Goal: Use online tool/utility: Utilize a website feature to perform a specific function

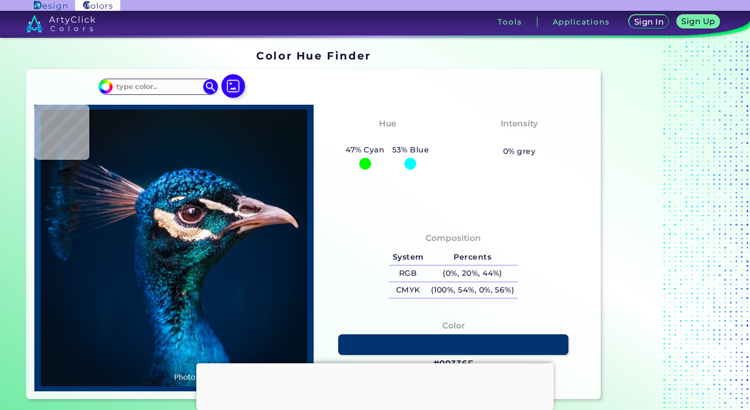
type input "#001c32"
type input "#001C32"
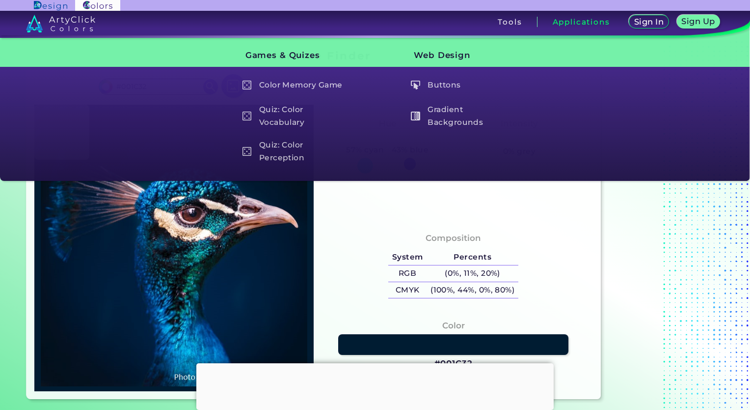
type input "#04121f"
type input "#04121F"
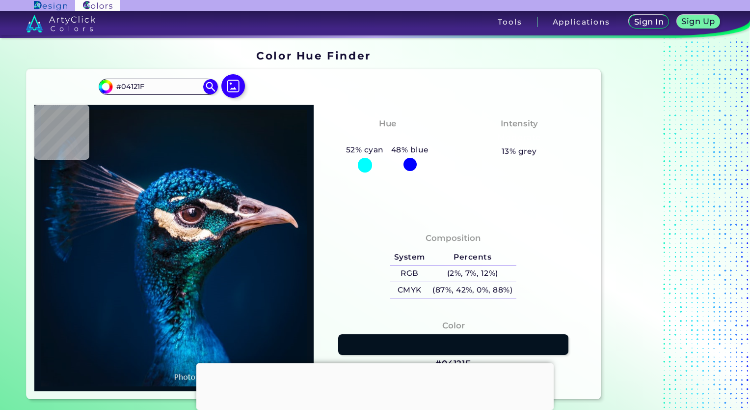
type input "#021222"
type input "#001a31"
type input "#001A31"
type input "#001b30"
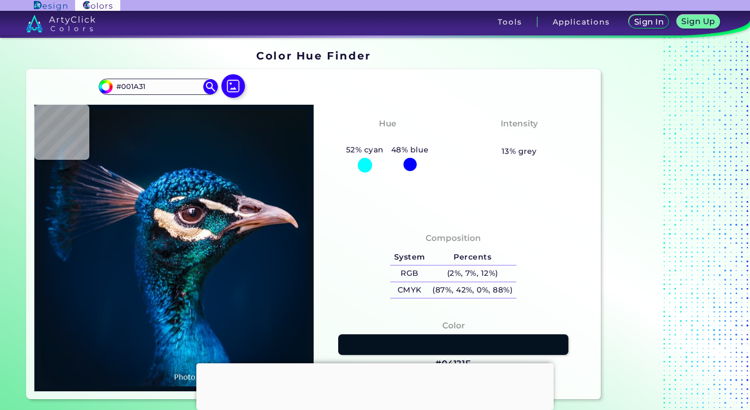
type input "#001B30"
type input "#011b2c"
type input "#011B2C"
type input "#041a28"
type input "#041A28"
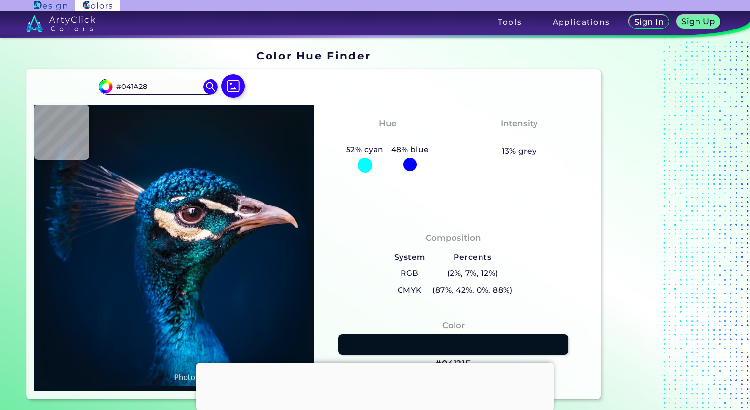
type input "#071923"
type input "#081923"
type input "#091822"
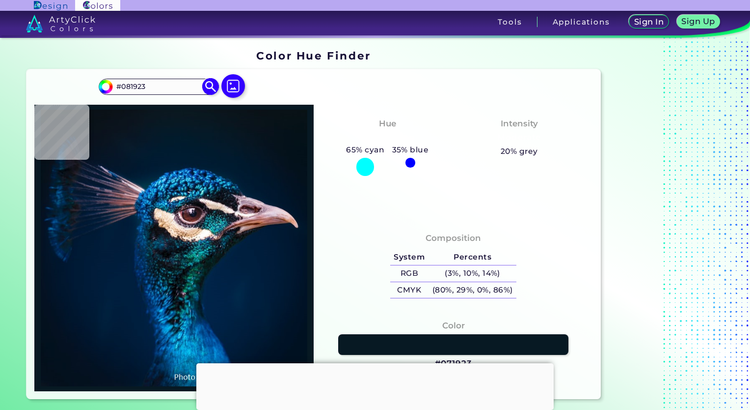
type input "#091822"
type input "#091722"
type input "#0b1723"
type input "#0B1723"
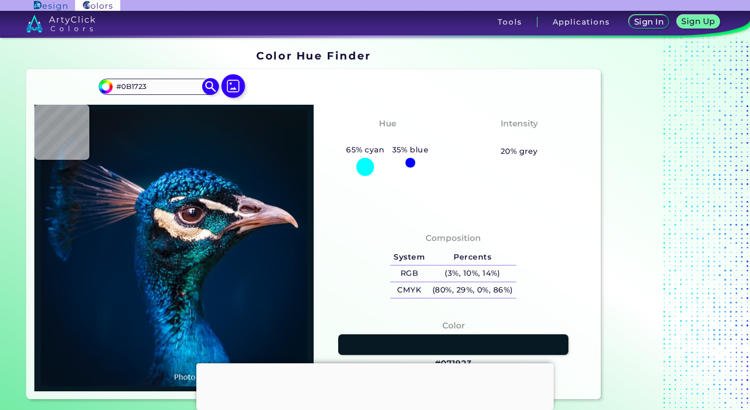
type input "#0a1720"
type input "#0A1720"
click at [232, 83] on img at bounding box center [234, 86] width 28 height 28
click at [0, 0] on input "file" at bounding box center [0, 0] width 0 height 0
type input "#000000"
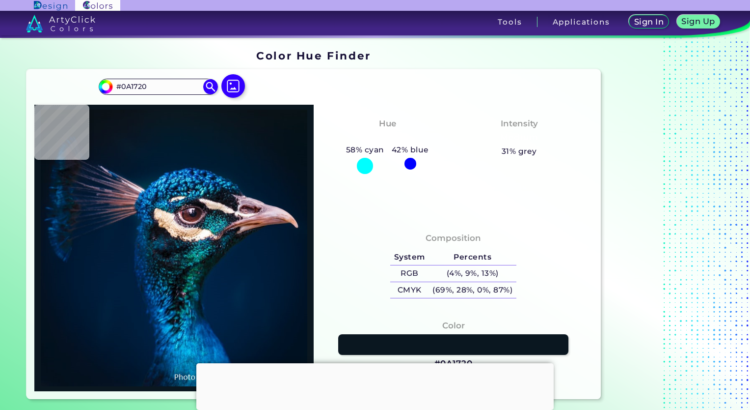
type input "#000000"
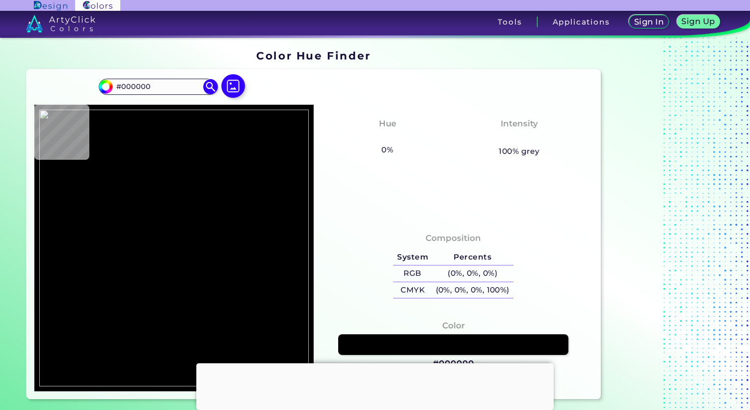
type input "#fee8d0"
type input "#FEE8D0"
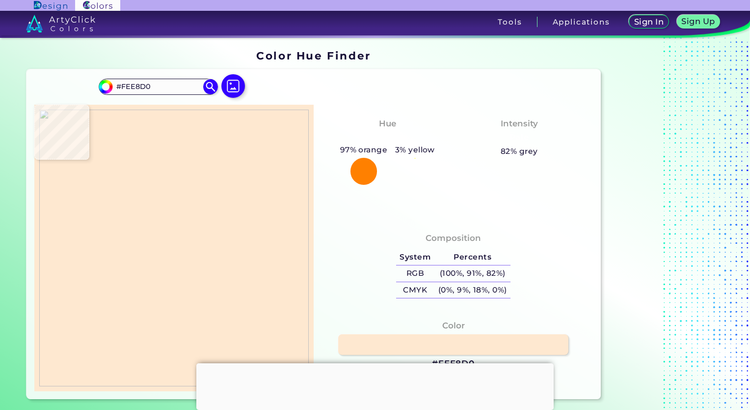
type input "#000000"
type input "#fee8d0"
type input "#FEE8D0"
click at [254, 128] on img at bounding box center [174, 248] width 270 height 277
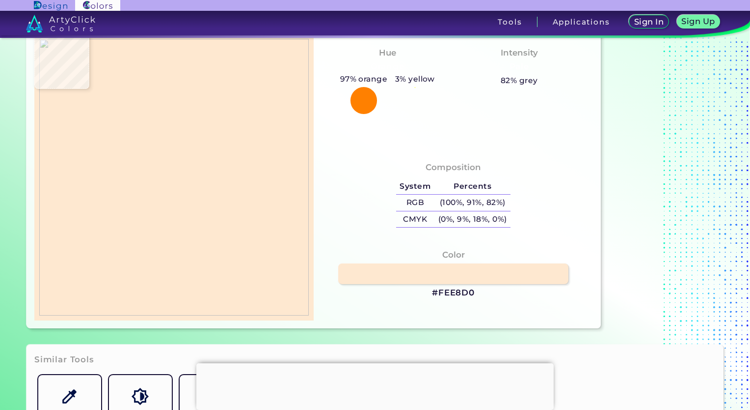
scroll to position [72, 0]
drag, startPoint x: 479, startPoint y: 292, endPoint x: 430, endPoint y: 292, distance: 49.1
click at [430, 292] on div "Color #FEE8D0" at bounding box center [454, 273] width 264 height 60
copy h3 "#FEE8D0"
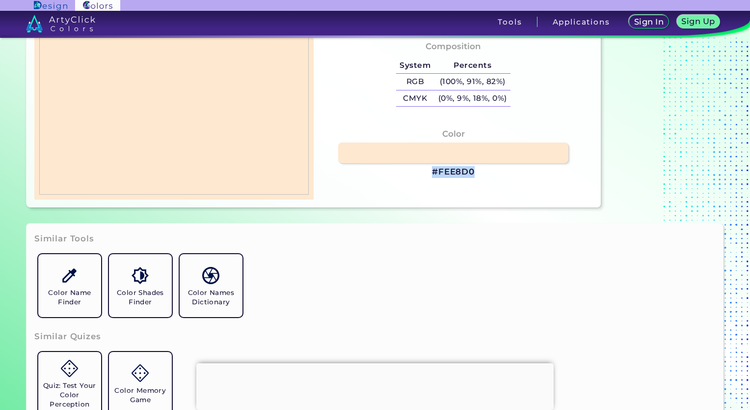
scroll to position [0, 0]
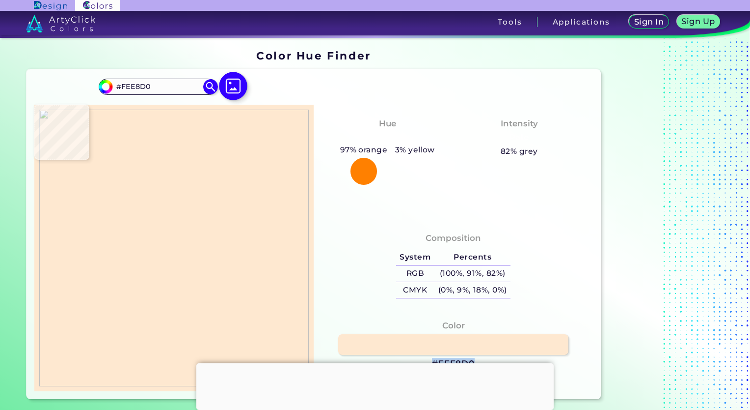
click at [234, 87] on img at bounding box center [234, 86] width 28 height 28
click at [0, 0] on input "file" at bounding box center [0, 0] width 0 height 0
click at [251, 174] on img at bounding box center [174, 248] width 270 height 277
type input "#32bbe6"
type input "#32BBE6"
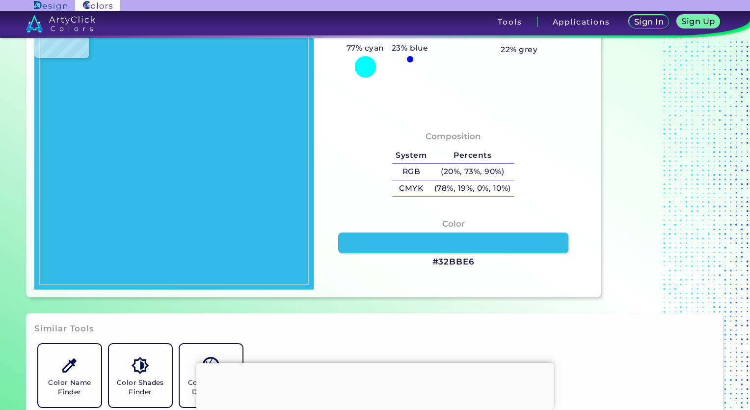
scroll to position [102, 0]
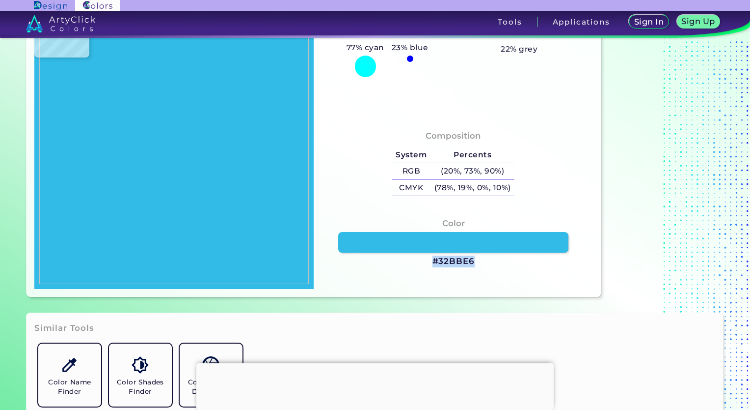
drag, startPoint x: 476, startPoint y: 261, endPoint x: 410, endPoint y: 263, distance: 66.3
click at [410, 263] on div "Color #32BBE6" at bounding box center [454, 242] width 264 height 60
copy div "#32BBE6"
click at [473, 268] on div "Color #32BBE6" at bounding box center [454, 242] width 264 height 60
drag, startPoint x: 478, startPoint y: 261, endPoint x: 404, endPoint y: 264, distance: 73.7
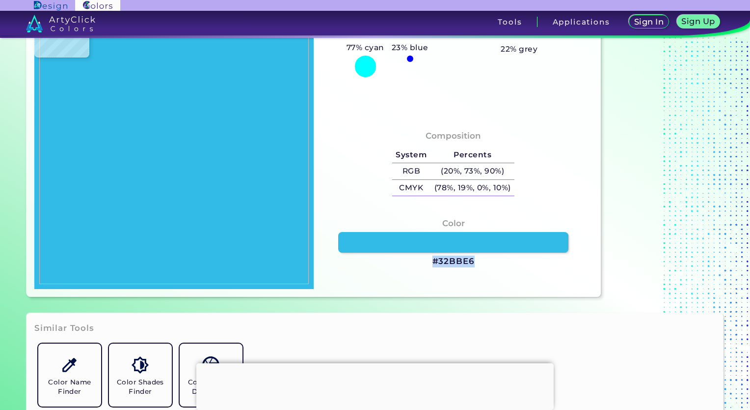
click at [404, 264] on div "Color #32BBE6" at bounding box center [454, 242] width 264 height 60
copy div "#32BBE6"
click at [283, 199] on img at bounding box center [174, 145] width 270 height 277
drag, startPoint x: 283, startPoint y: 199, endPoint x: 200, endPoint y: 176, distance: 86.3
click at [200, 176] on img at bounding box center [174, 145] width 270 height 277
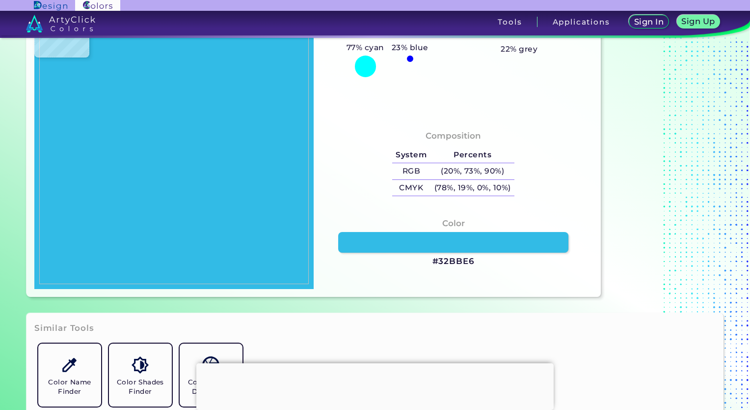
type input "#b05c1f"
type input "#B05C1F"
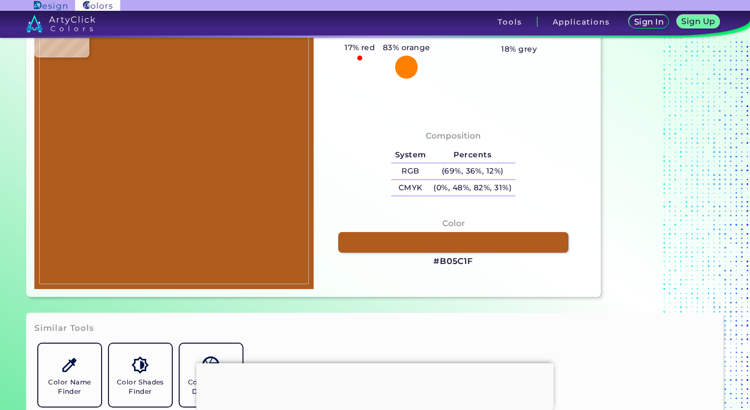
type input "#af5c1f"
type input "#AF5C1F"
type input "#af5c1d"
type input "#AF5C1D"
type input "#ae642e"
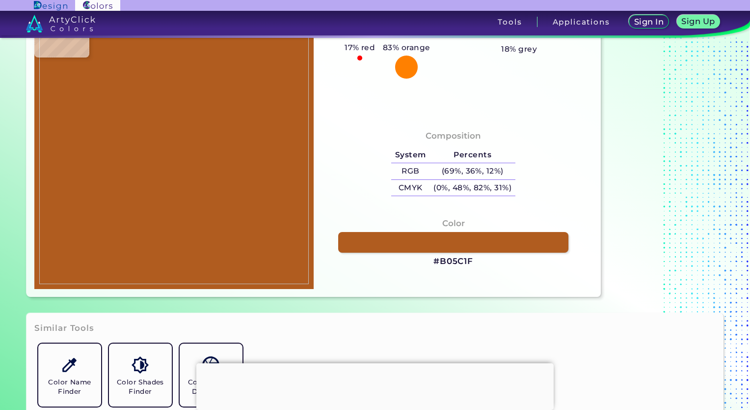
type input "#AE642E"
type input "#10576f"
type input "#10576F"
type input "#2fbae6"
type input "#2FBAE6"
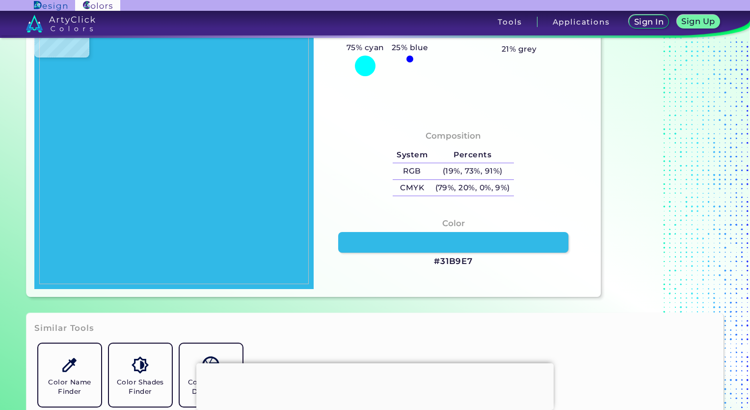
type input "#31b9e7"
type input "#31B9E7"
type input "#32bbe6"
type input "#32BBE6"
click at [222, 194] on img at bounding box center [174, 145] width 270 height 277
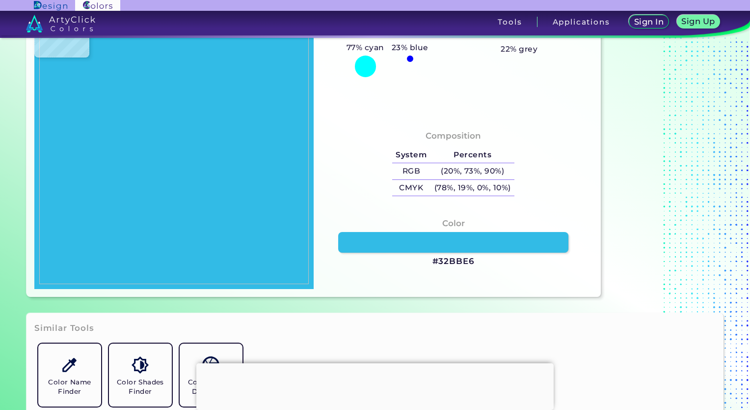
click at [259, 173] on img at bounding box center [174, 145] width 270 height 277
type input "#33bae8"
type input "#33BAE8"
type input "#16120d"
type input "#16120D"
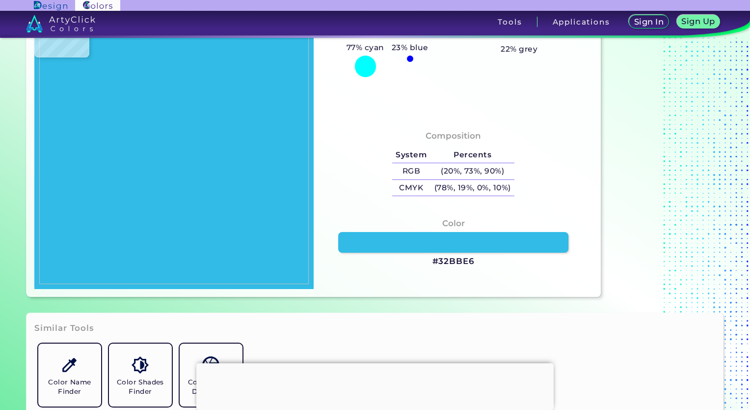
type input "#eadacd"
type input "#EADACD"
type input "#fdfdfd"
type input "#FDFDFD"
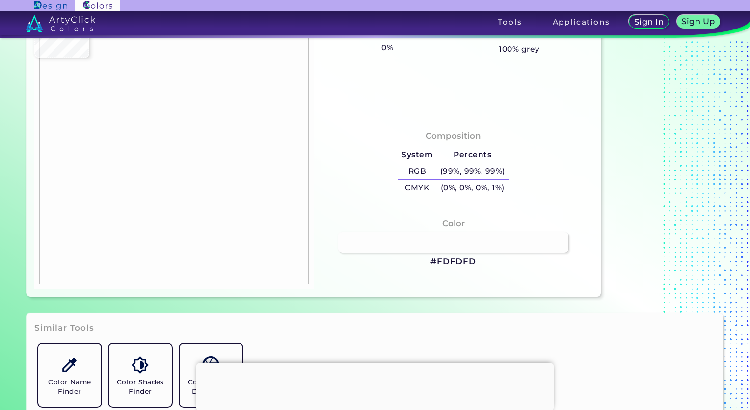
type input "#3dbbe3"
type input "#3DBBE3"
type input "#32bbe6"
type input "#32BBE6"
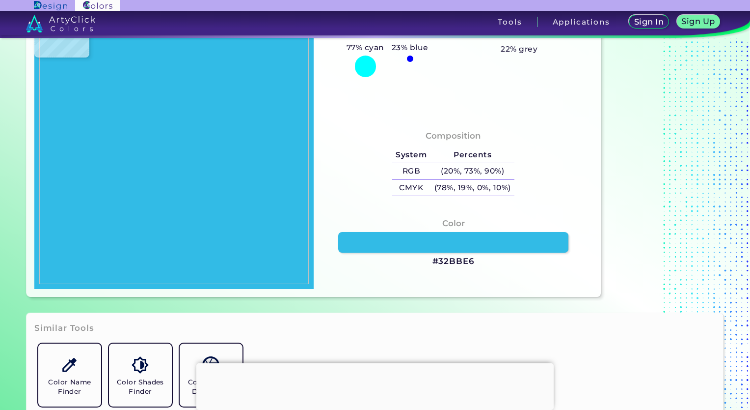
type input "#33bbe6"
type input "#33BBE6"
type input "#07262b"
type input "#07262B"
type input "#fcfcfc"
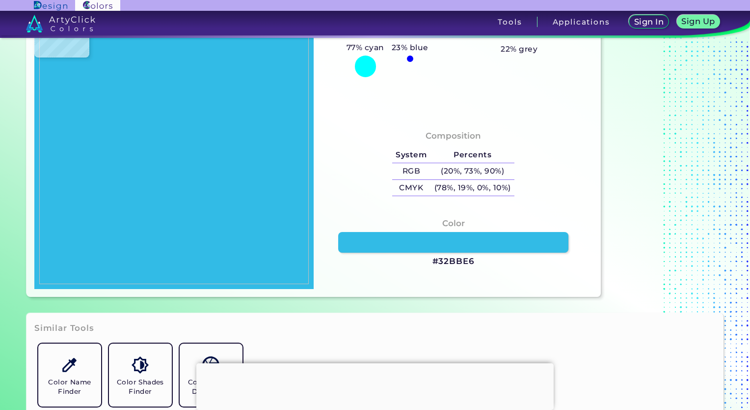
type input "#FCFCFC"
type input "#fdfdfd"
type input "#FDFDFD"
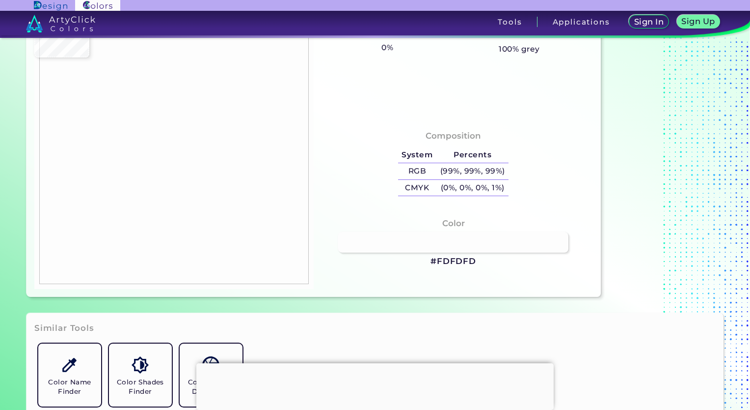
type input "#fcfcfc"
type input "#FCFCFC"
type input "#c3c3c3"
type input "#C3C3C3"
type input "#141414"
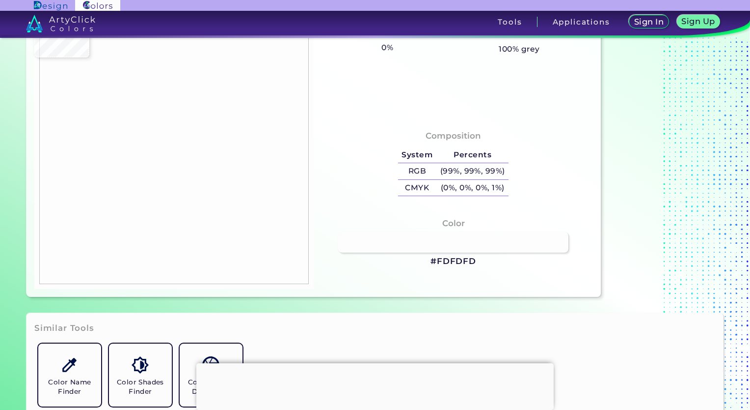
type input "#141414"
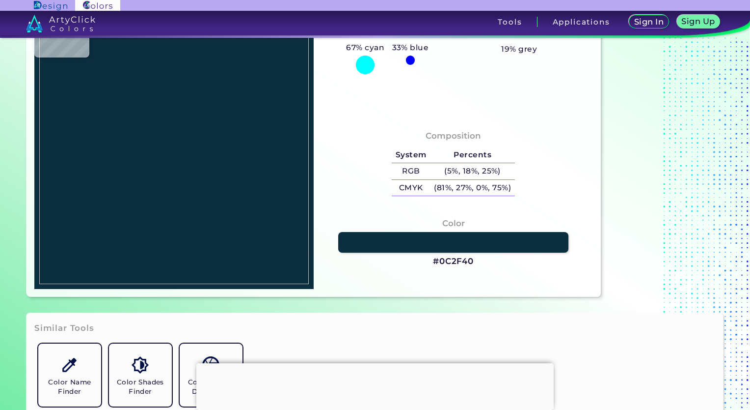
type input "#0c2f40"
type input "#0C2F40"
type input "#33bce6"
type input "#33BCE6"
type input "#33bbe6"
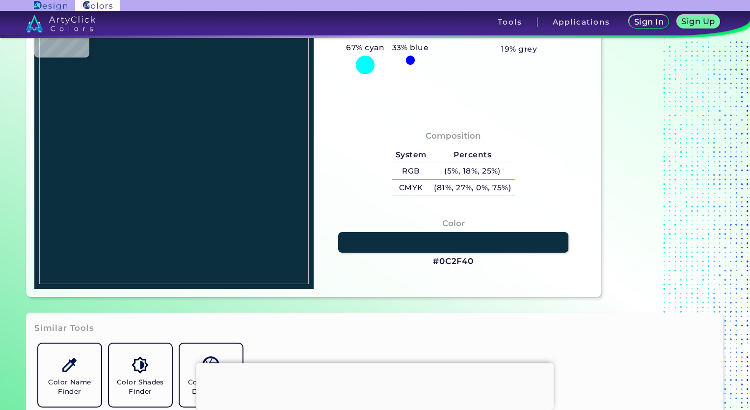
type input "#33BBE6"
type input "#32bbe6"
type input "#32BBE6"
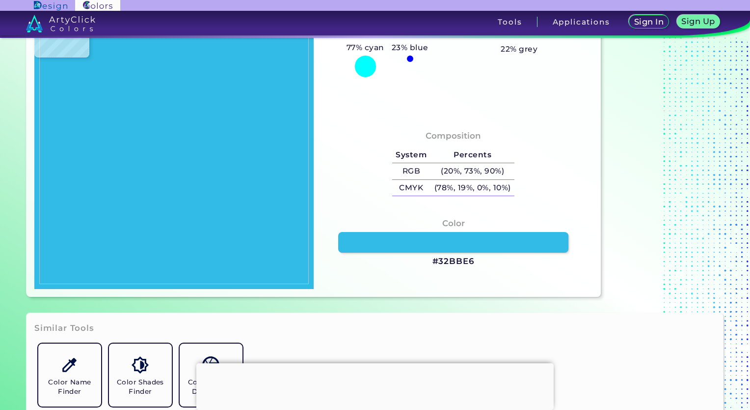
type input "#33bbe6"
type input "#33BBE6"
type input "#34bce6"
type input "#34BCE6"
type input "#31bce5"
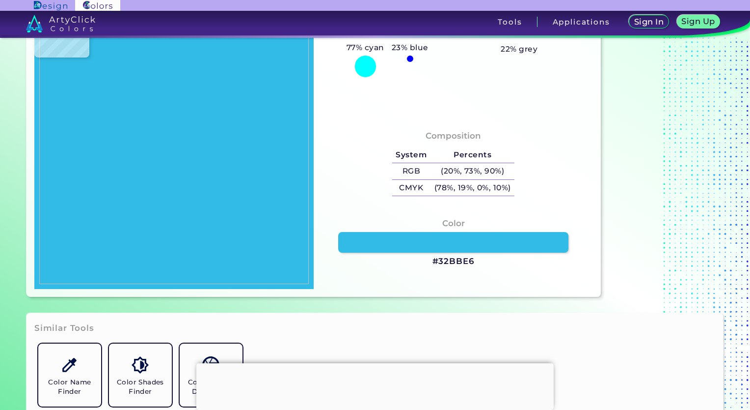
type input "#31BCE5"
type input "#46c1e8"
type input "#46C1E8"
type input "#4198b5"
type input "#4198B5"
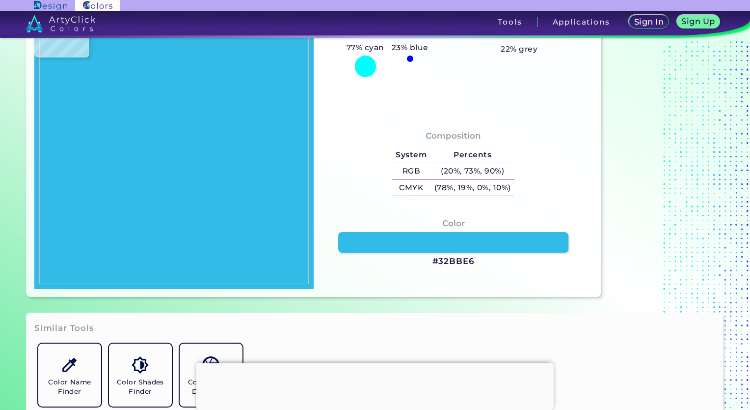
type input "#00080e"
type input "#00080E"
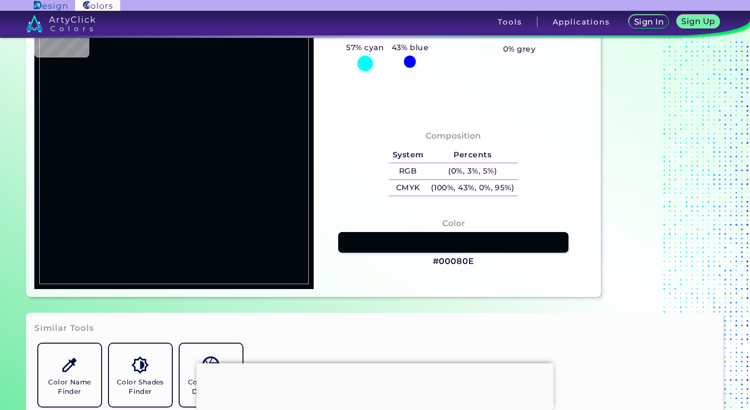
type input "#191919"
type input "#141414"
type input "#111111"
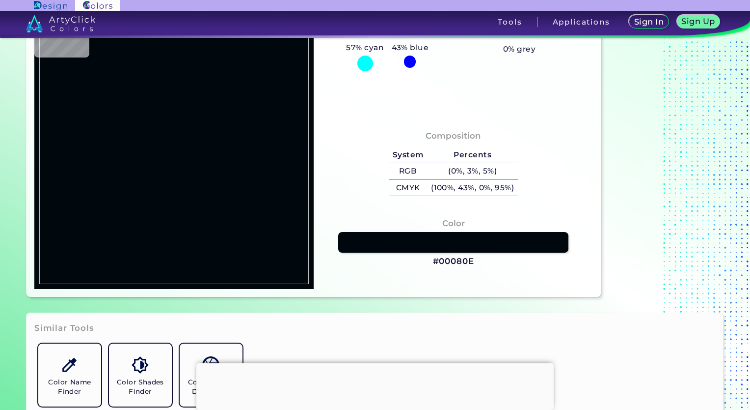
type input "#111111"
type input "#0c0c0c"
type input "#0C0C0C"
type input "#1f1f1f"
type input "#1F1F1F"
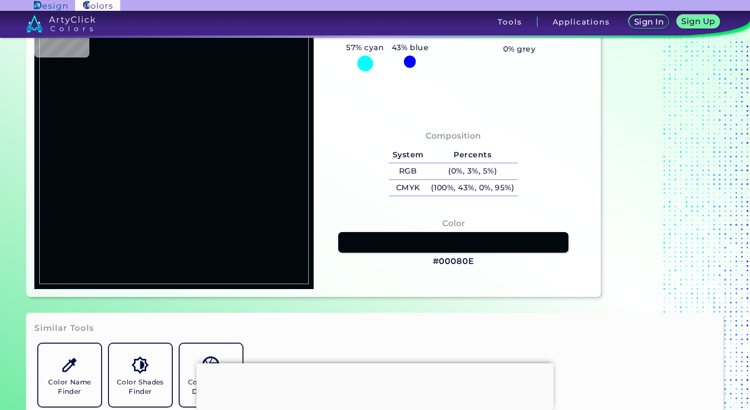
type input "#0a0a0a"
type input "#0A0A0A"
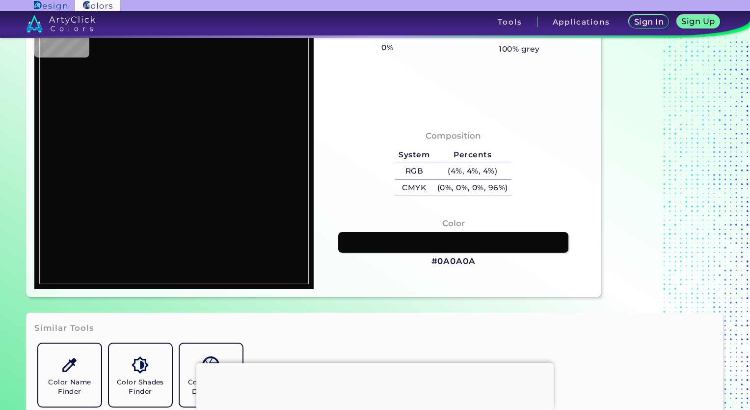
type input "#0e0e0e"
type input "#0E0E0E"
type input "#3a94ac"
type input "#3A94AC"
type input "#33bbe6"
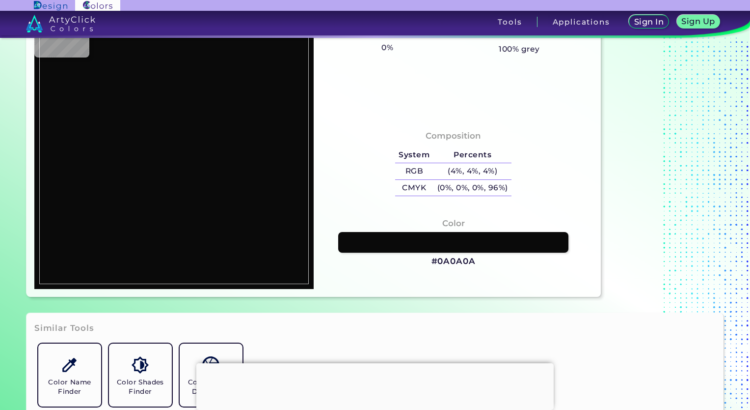
type input "#33BBE6"
type input "#32bbe6"
type input "#32BBE6"
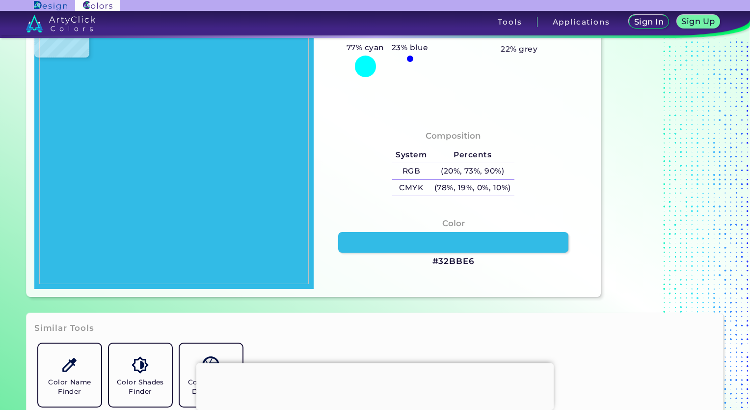
type input "#31bde9"
type input "#31BDE9"
type input "#31bde7"
type input "#31BDE7"
type input "#171a19"
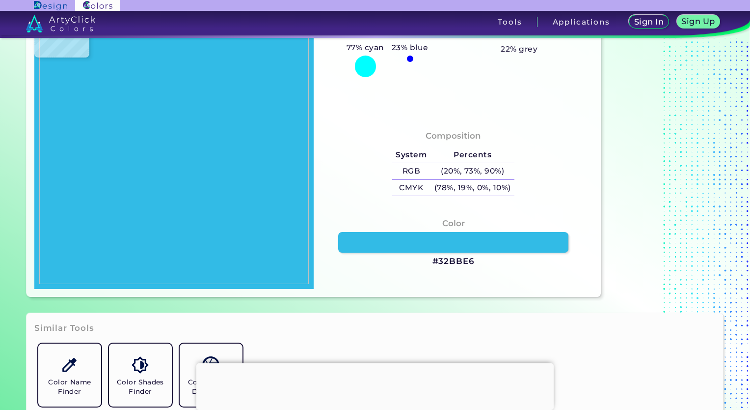
type input "#171A19"
type input "#fefdff"
type input "#FEFDFF"
type input "#fefcff"
type input "#FEFCFF"
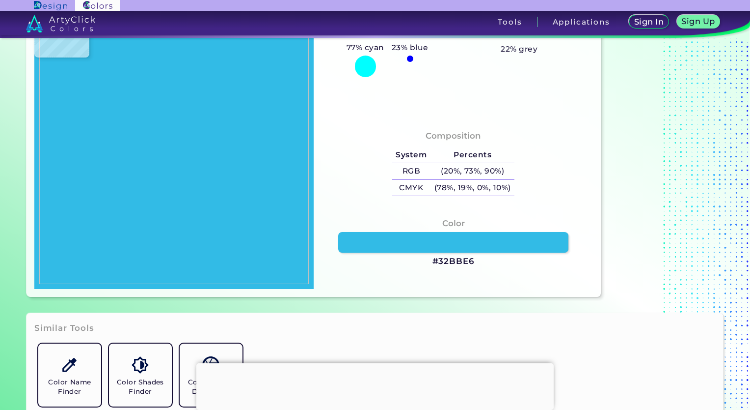
type input "#fdfcfe"
type input "#FDFCFE"
type input "#fefeff"
type input "#FEFEFF"
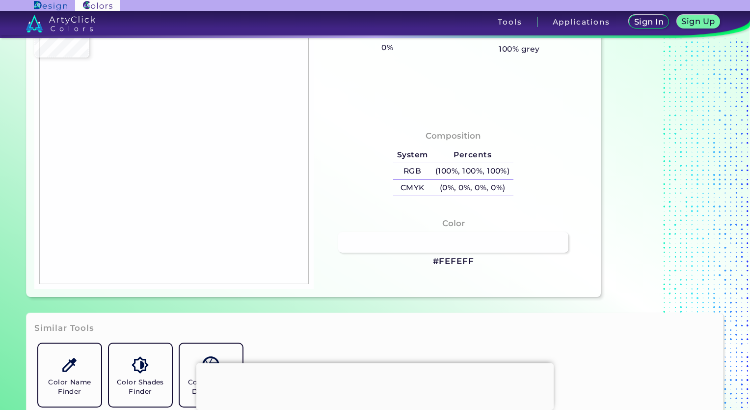
type input "#fdfdff"
type input "#FDFDFF"
type input "#fdfdfe"
type input "#FDFDFE"
type input "#fdfdfd"
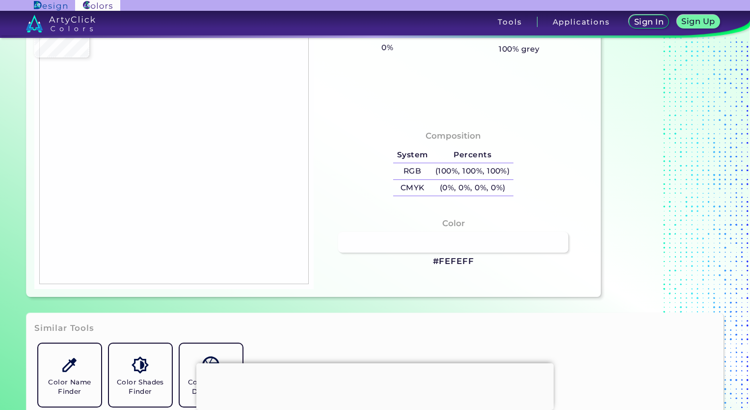
type input "#FDFDFD"
type input "#fefeff"
type input "#FEFEFF"
type input "#fdfdfd"
type input "#FDFDFD"
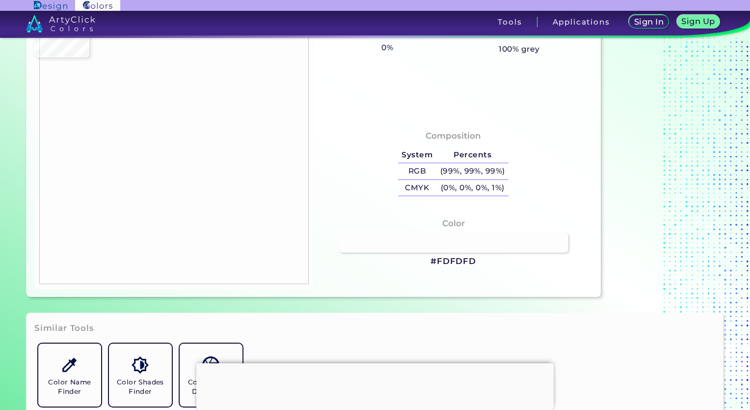
type input "#fffeff"
type input "#FFFEFF"
type input "#fffdff"
type input "#FFFDFF"
type input "#fefcff"
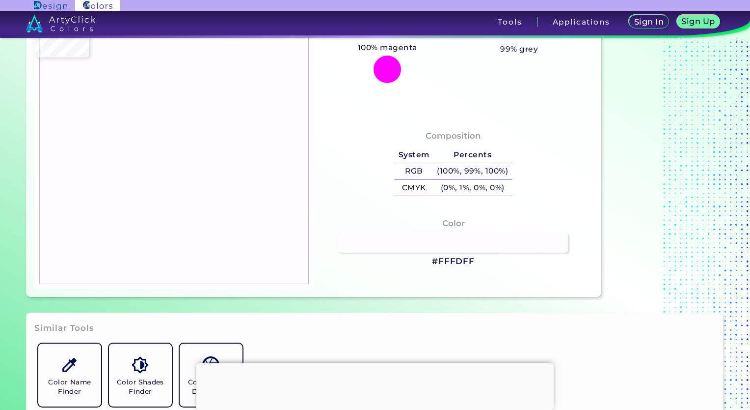
type input "#FEFCFF"
type input "#fefcfe"
type input "#FEFCFE"
type input "#fefcff"
type input "#FEFCFF"
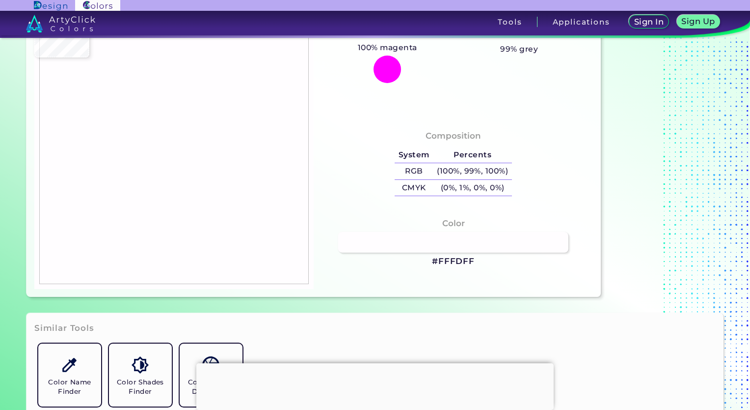
type input "#fdfbfe"
type input "#FDFBFE"
type input "#fbf9fc"
type input "#FBF9FC"
type input "#f6f4f7"
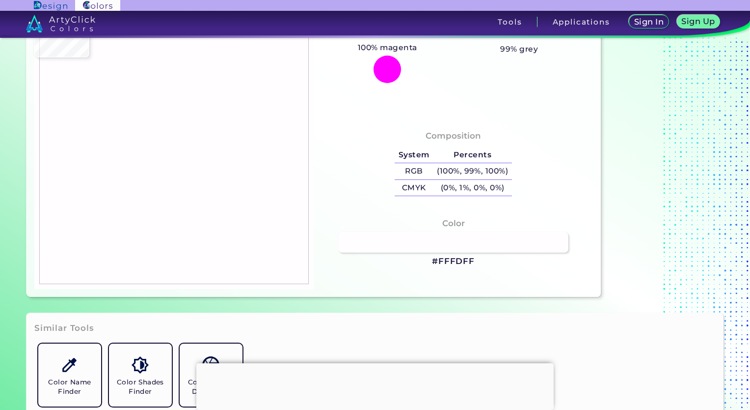
type input "#F6F4F7"
type input "#f5f4f6"
type input "#F5F4F6"
type input "#fffdff"
type input "#FFFDFF"
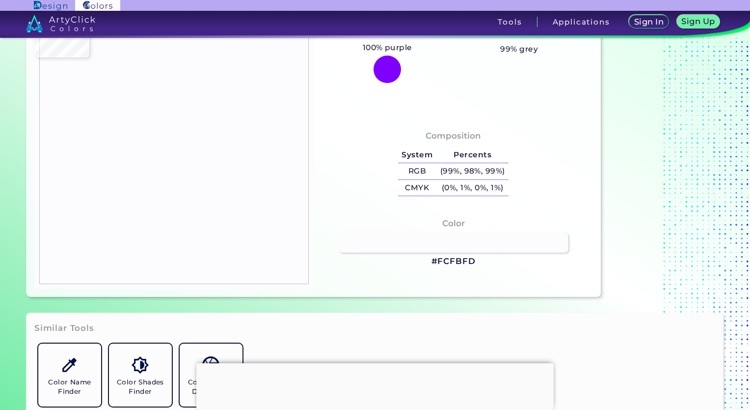
type input "#fcfbfd"
type input "#FCFBFD"
type input "#fdfbfd"
type input "#FDFBFD"
type input "#f1eff2"
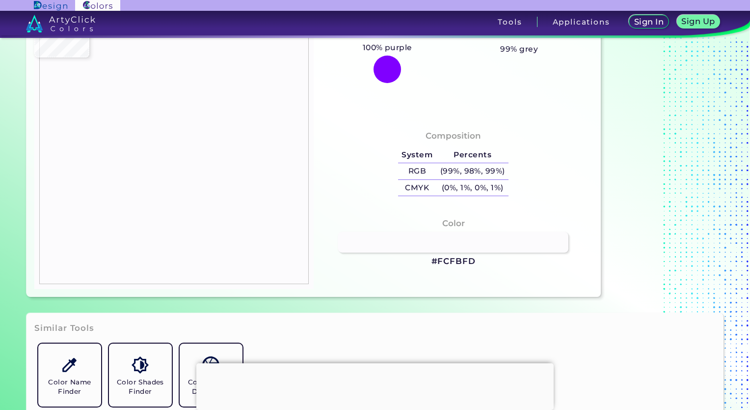
type input "#F1EFF2"
type input "#bfbdc0"
type input "#BFBDC0"
type input "#5b595c"
type input "#5B595C"
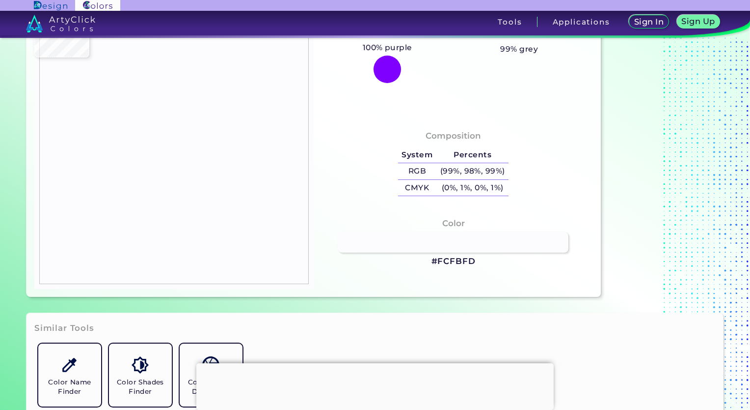
type input "#121013"
type input "#0e0c0f"
type input "#0E0C0F"
type input "#161417"
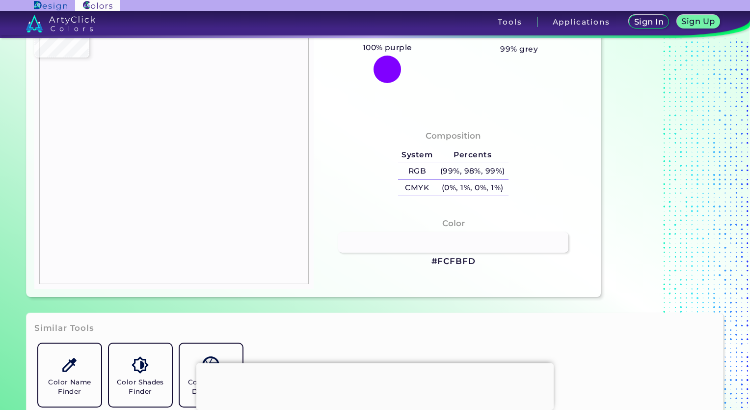
type input "#161417"
type input "#171518"
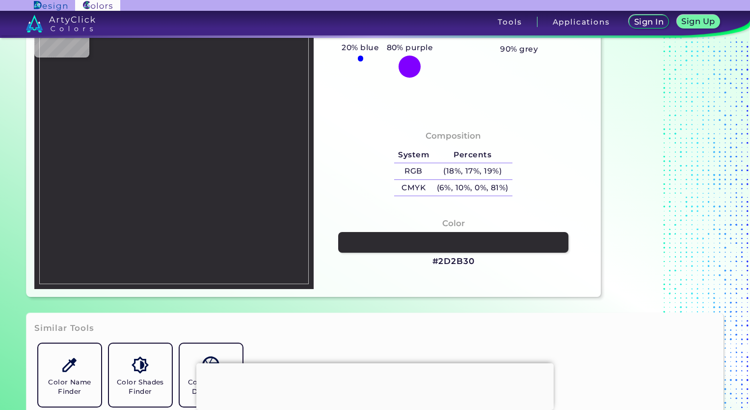
type input "#2d2b30"
type input "#2D2B30"
type input "#e0dee2"
type input "#E0DEE2"
type input "#f7f5f7"
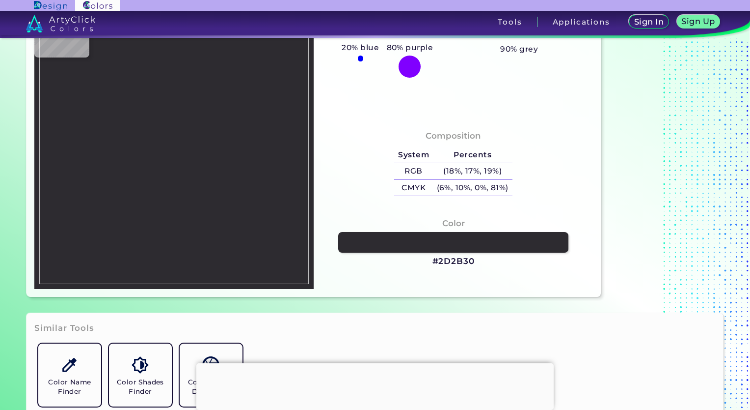
type input "#F7F5F7"
type input "#fbf9fc"
type input "#FBF9FC"
type input "#fefcff"
type input "#FEFCFF"
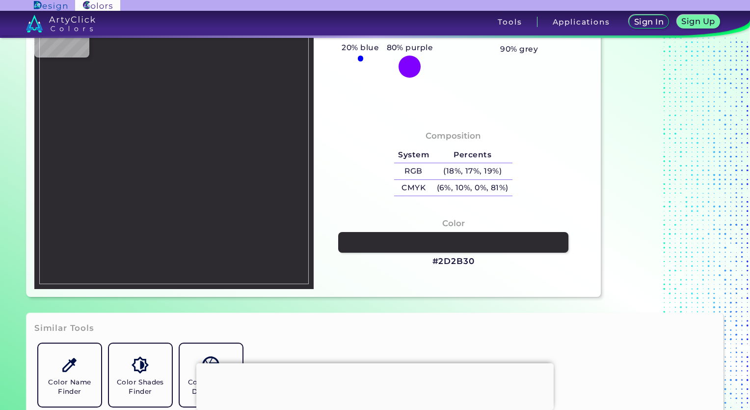
type input "#fdfbfe"
type input "#FDFBFE"
type input "#fefcff"
type input "#FEFCFF"
type input "#fffdff"
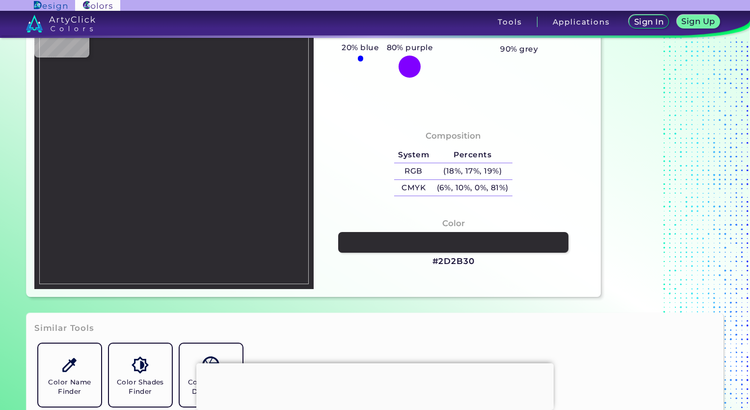
type input "#FFFDFF"
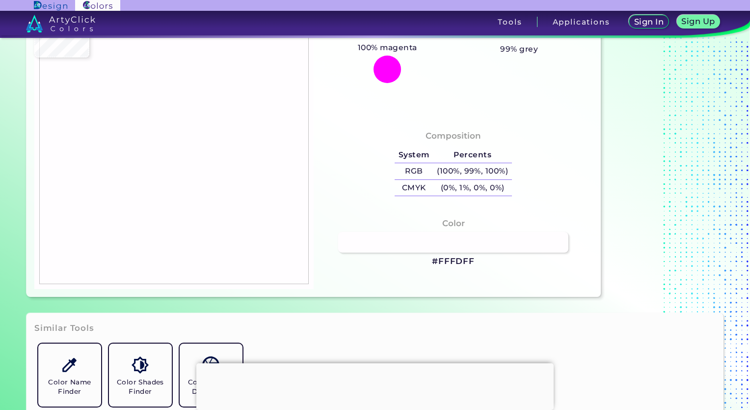
type input "#fefcff"
type input "#FEFCFF"
type input "#fdfbfe"
type input "#FDFBFE"
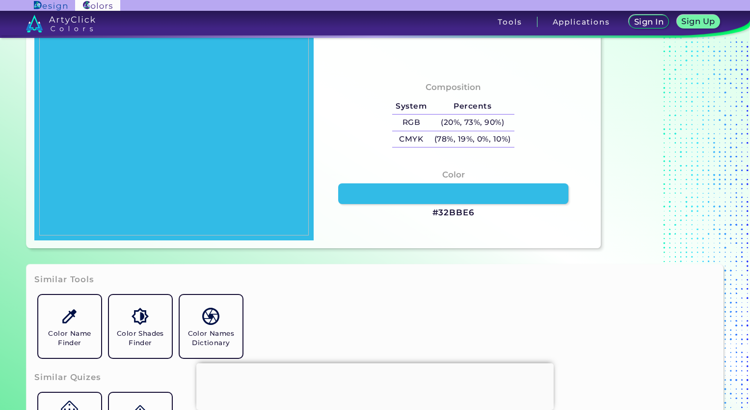
scroll to position [149, 0]
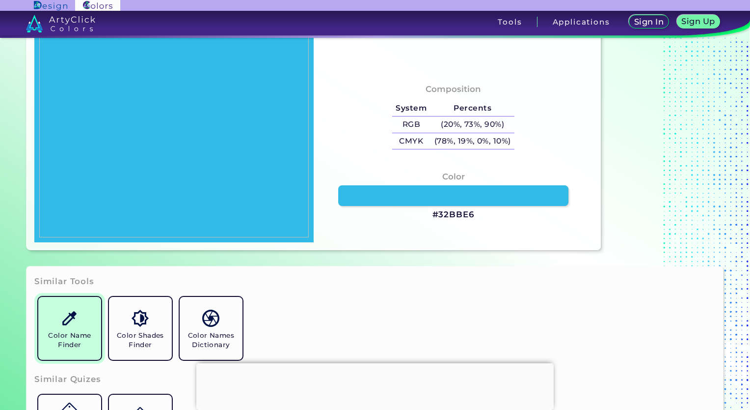
click at [59, 347] on h5 "Color Name Finder" at bounding box center [69, 340] width 55 height 19
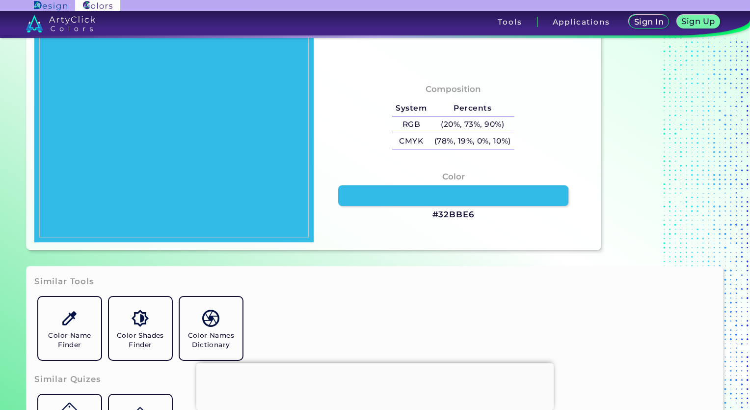
click at [289, 108] on img at bounding box center [174, 99] width 270 height 277
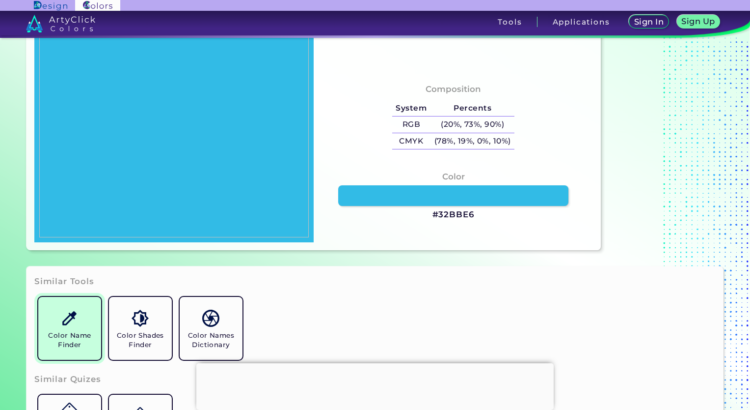
click at [87, 305] on link "Color Name Finder" at bounding box center [69, 328] width 71 height 71
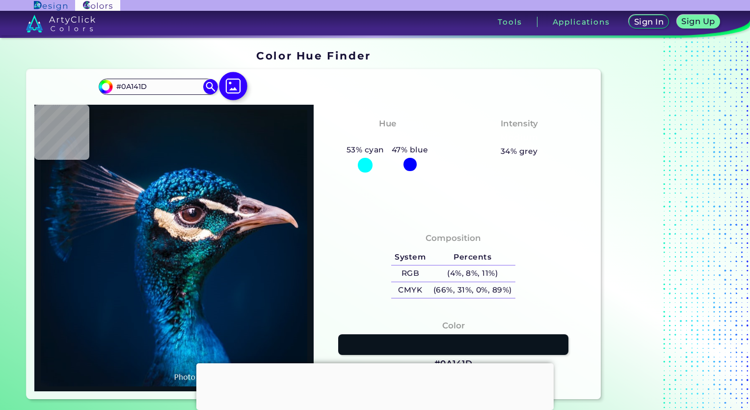
click at [232, 89] on img at bounding box center [234, 86] width 28 height 28
click at [0, 0] on input "file" at bounding box center [0, 0] width 0 height 0
click at [377, 363] on div at bounding box center [375, 363] width 358 height 0
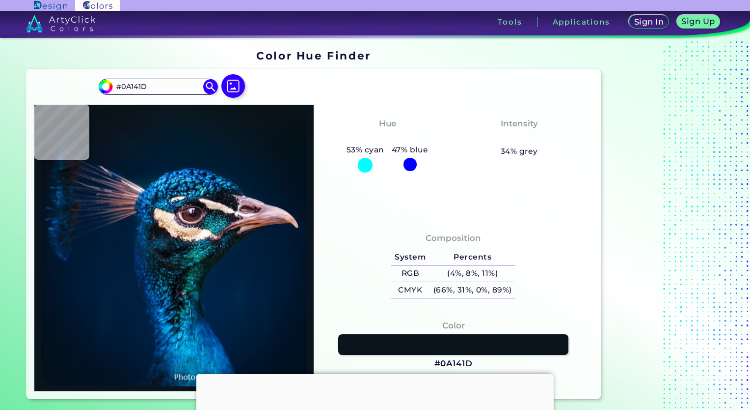
type input "#000000"
type input "#041527"
type input "#0a131a"
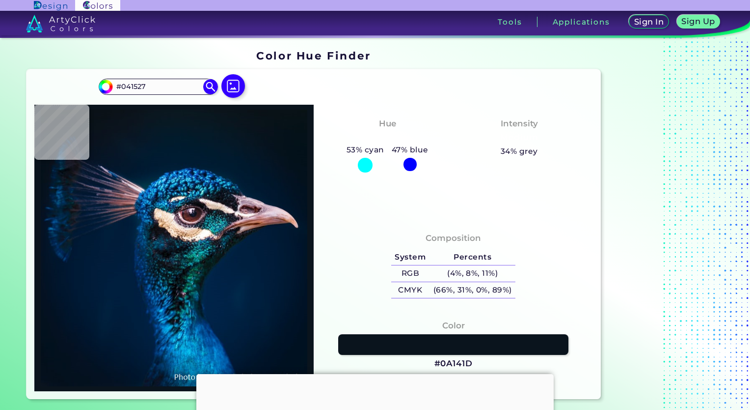
type input "#0A131A"
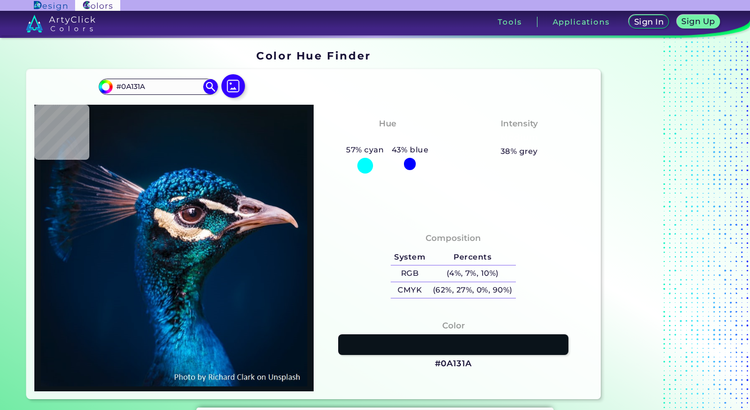
type input "#08161f"
type input "#08161F"
type input "#031627"
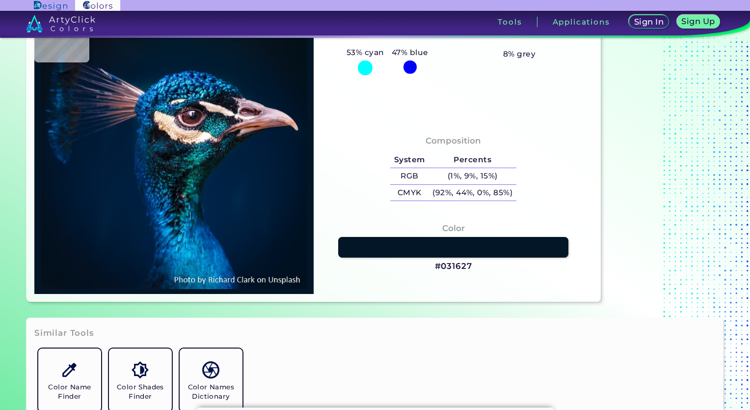
scroll to position [98, 0]
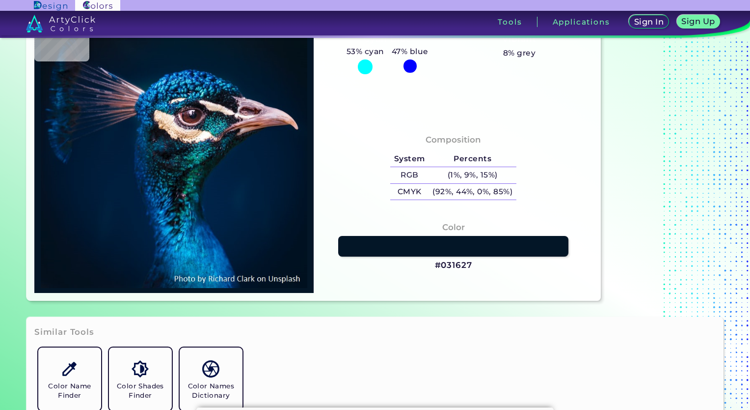
type input "#001d3c"
type input "#001D3C"
type input "#001f3e"
type input "#001F3E"
type input "#001d3b"
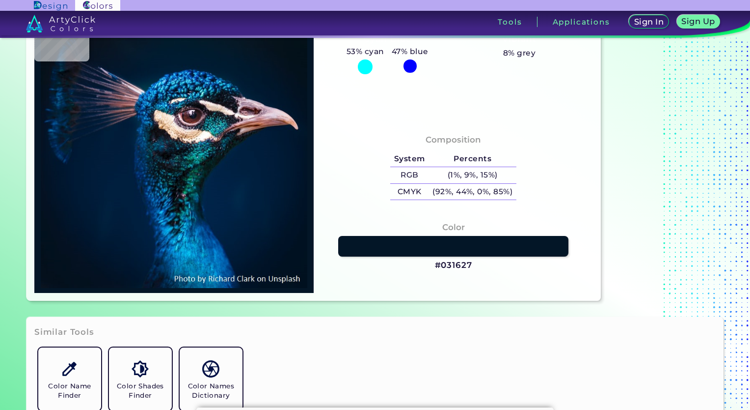
type input "#001D3B"
type input "#001e3a"
type input "#001E3A"
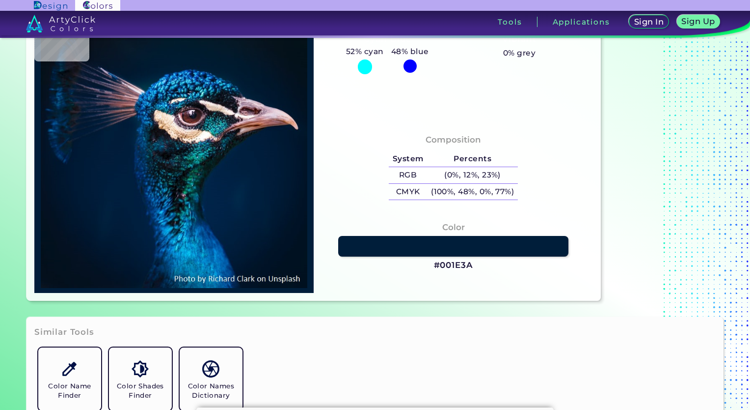
type input "#001d3a"
type input "#001D3A"
type input "#001832"
type input "#00152a"
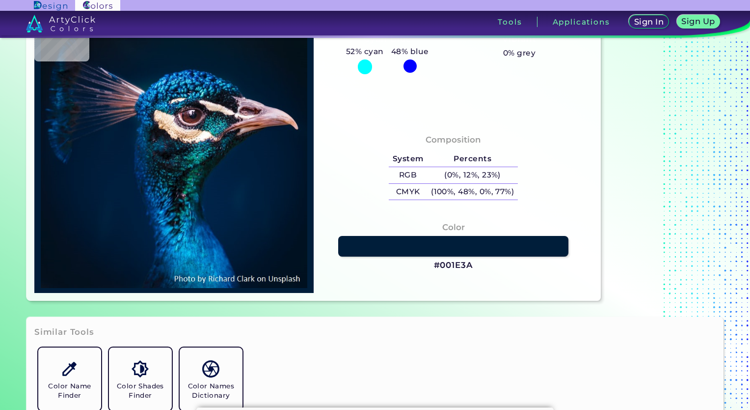
type input "#00152A"
